Goal: Navigation & Orientation: Find specific page/section

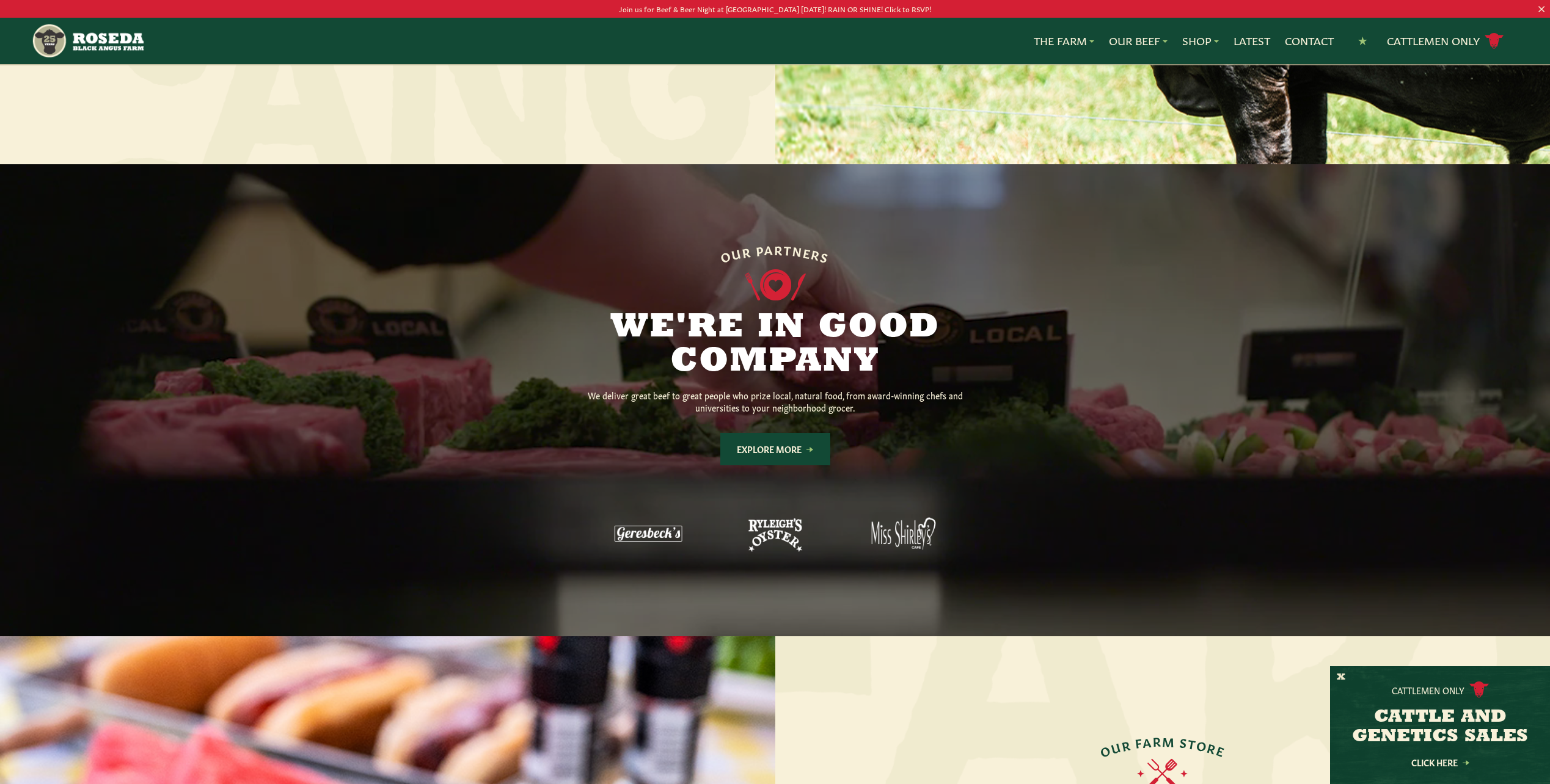
scroll to position [617, 0]
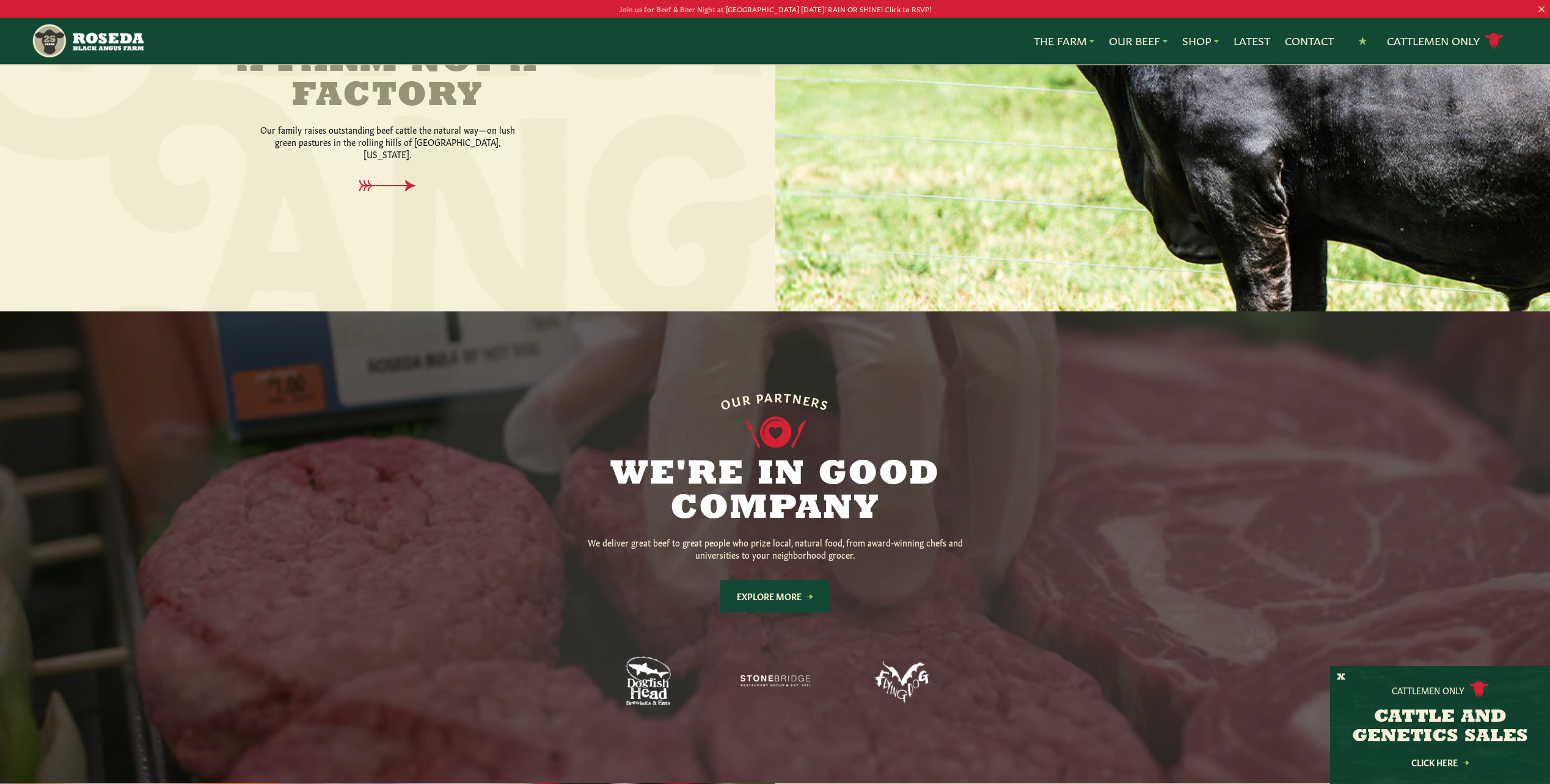
click at [752, 580] on link "Explore More" at bounding box center [776, 597] width 110 height 32
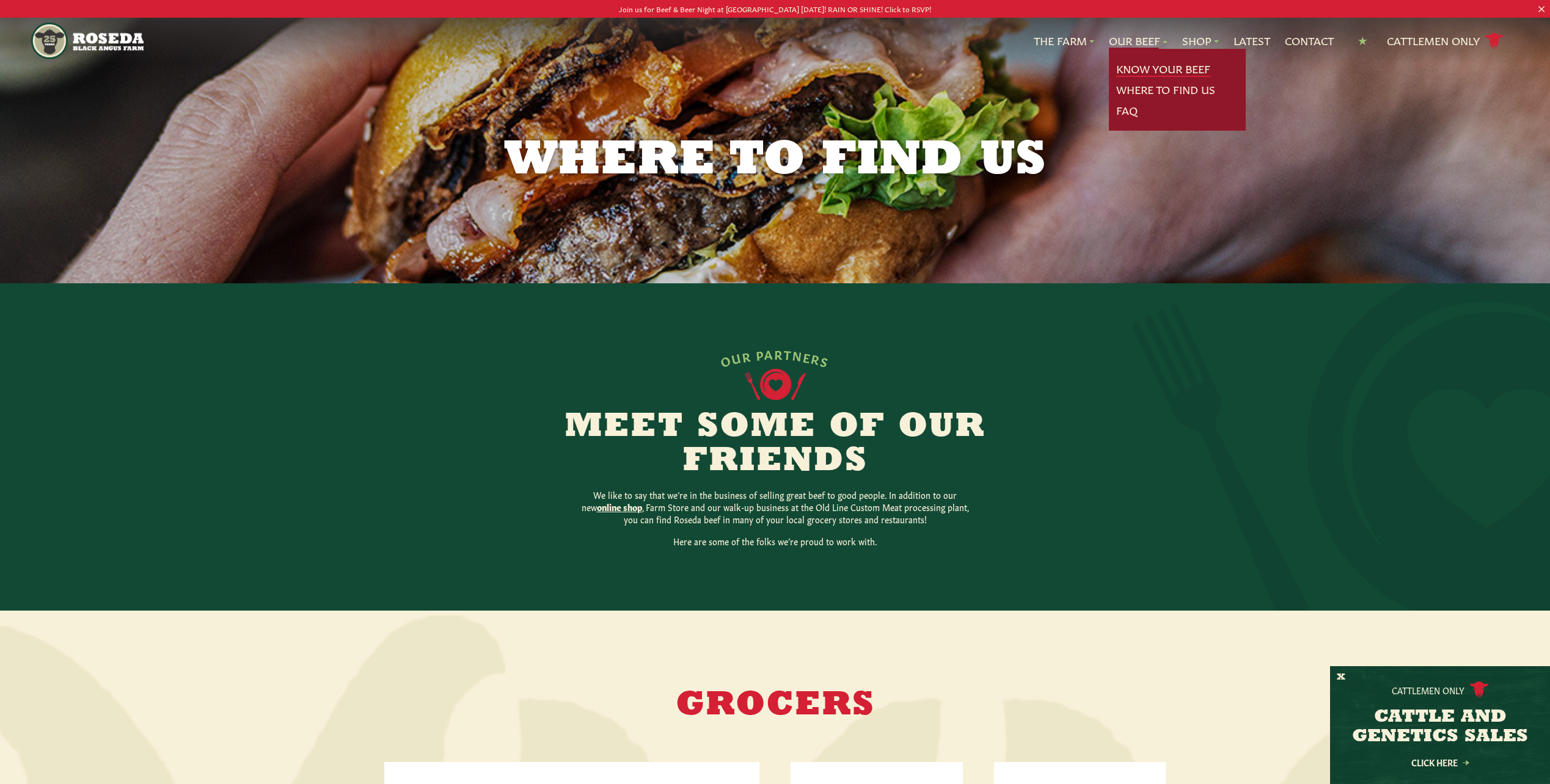
click at [1158, 67] on link "Know Your Beef" at bounding box center [1164, 69] width 94 height 16
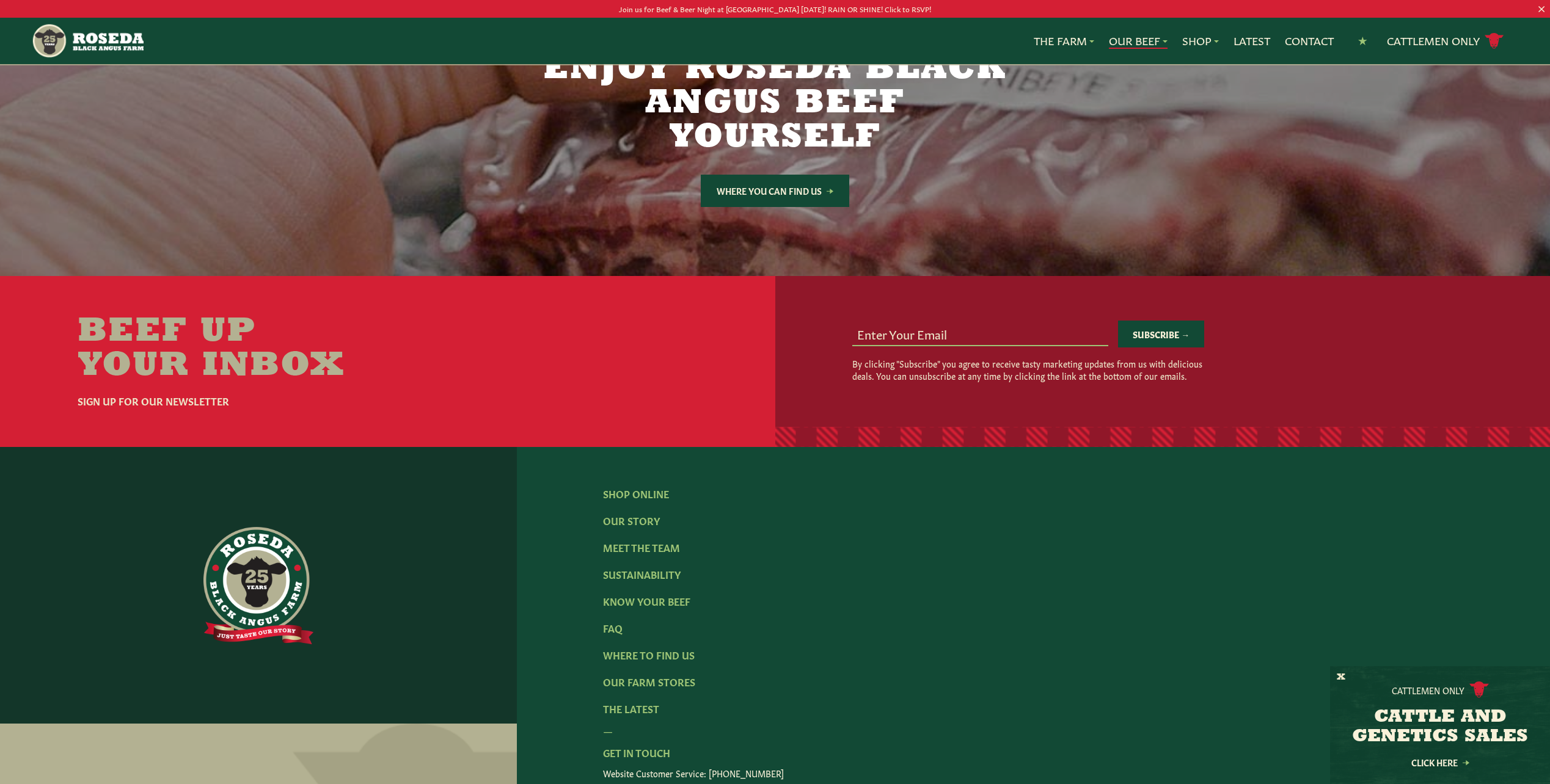
scroll to position [2260, 0]
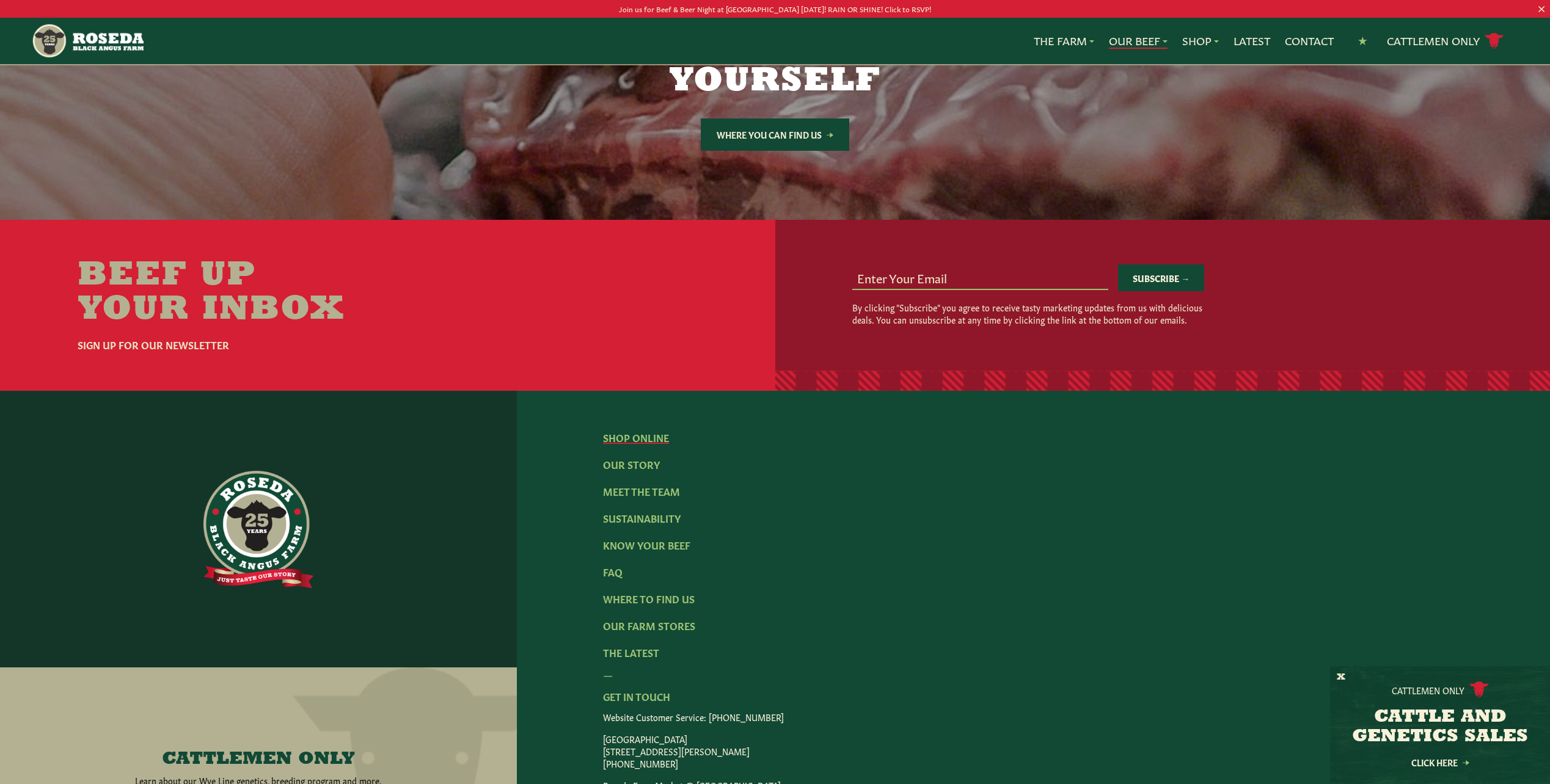
click at [632, 431] on link "Shop Online" at bounding box center [636, 437] width 66 height 13
